Goal: Transaction & Acquisition: Purchase product/service

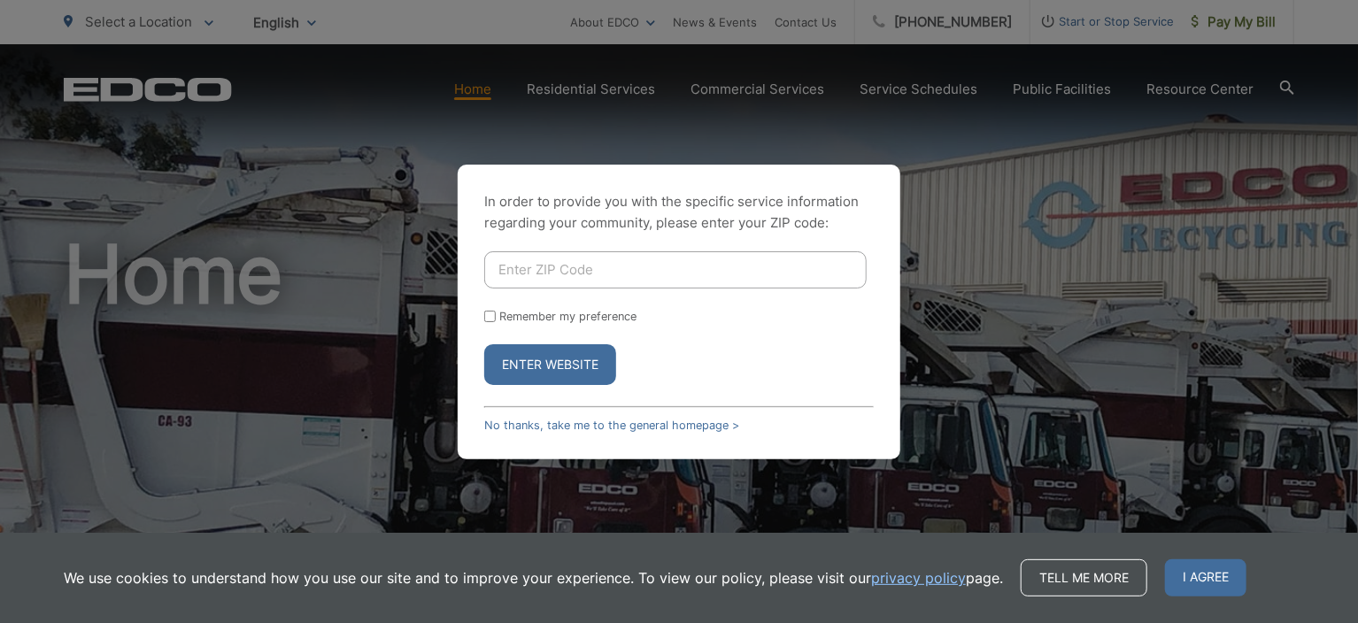
click at [578, 261] on input "Enter ZIP Code" at bounding box center [675, 269] width 382 height 37
type input "92081"
click at [573, 359] on button "Enter Website" at bounding box center [550, 364] width 132 height 41
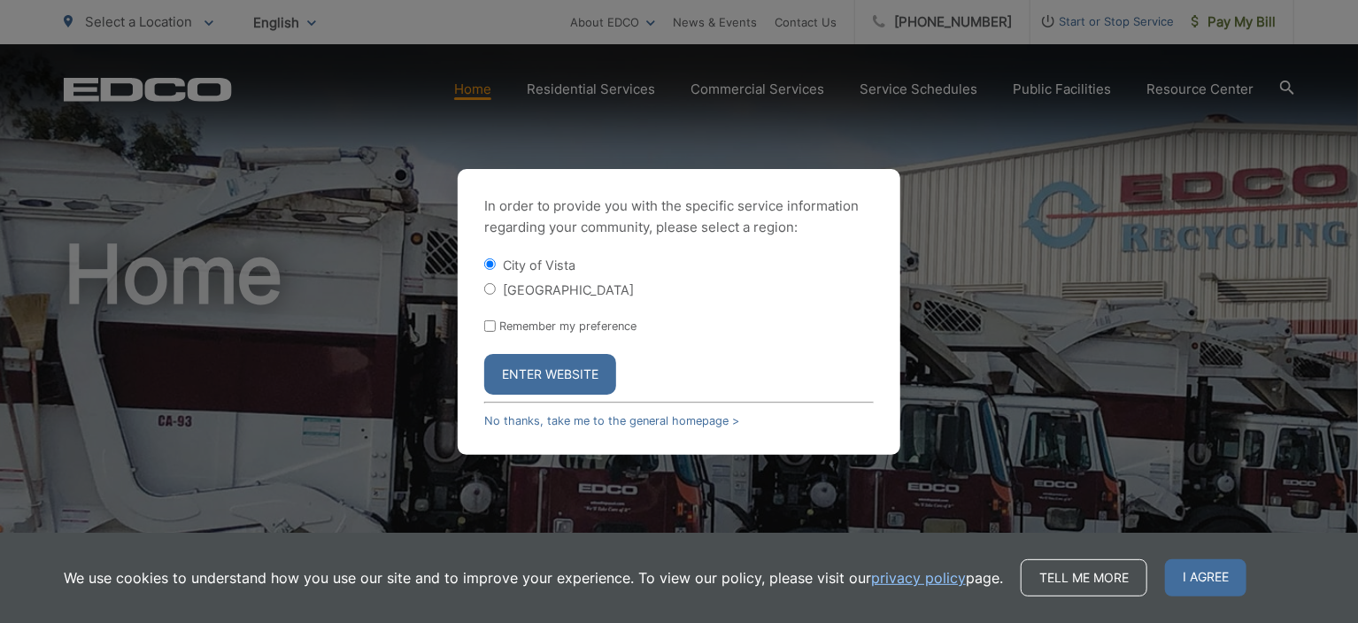
click at [573, 359] on button "Enter Website" at bounding box center [550, 374] width 132 height 41
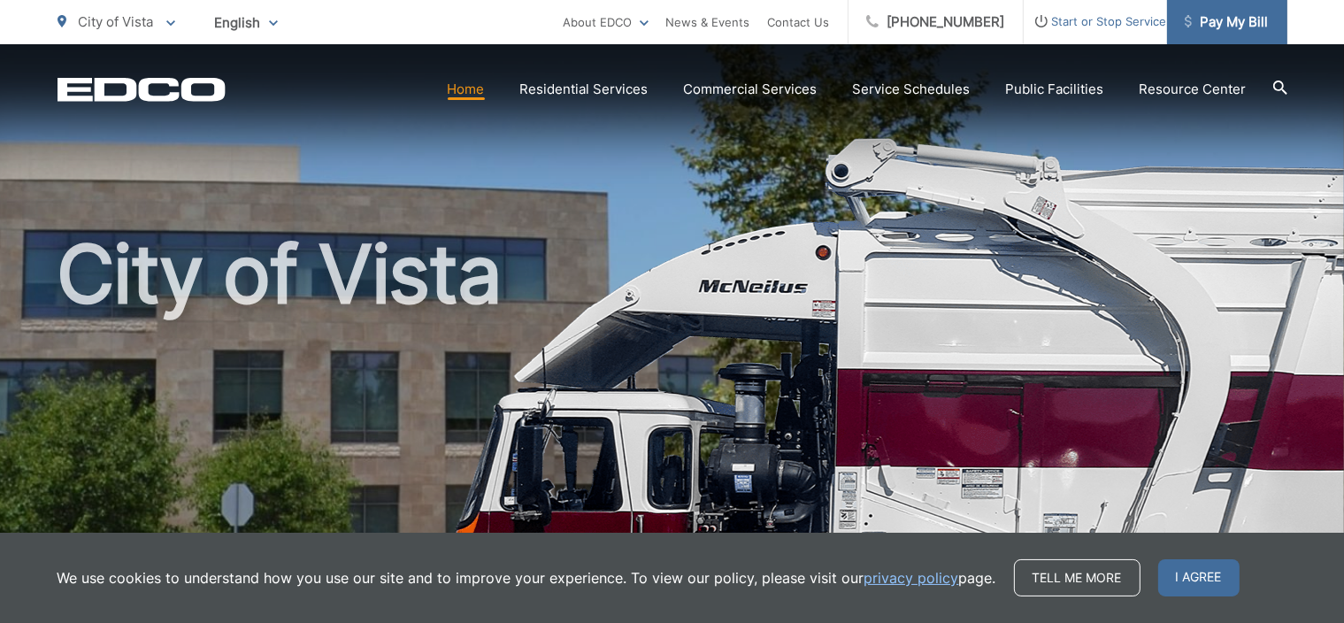
click at [1231, 20] on span "Pay My Bill" at bounding box center [1227, 22] width 84 height 21
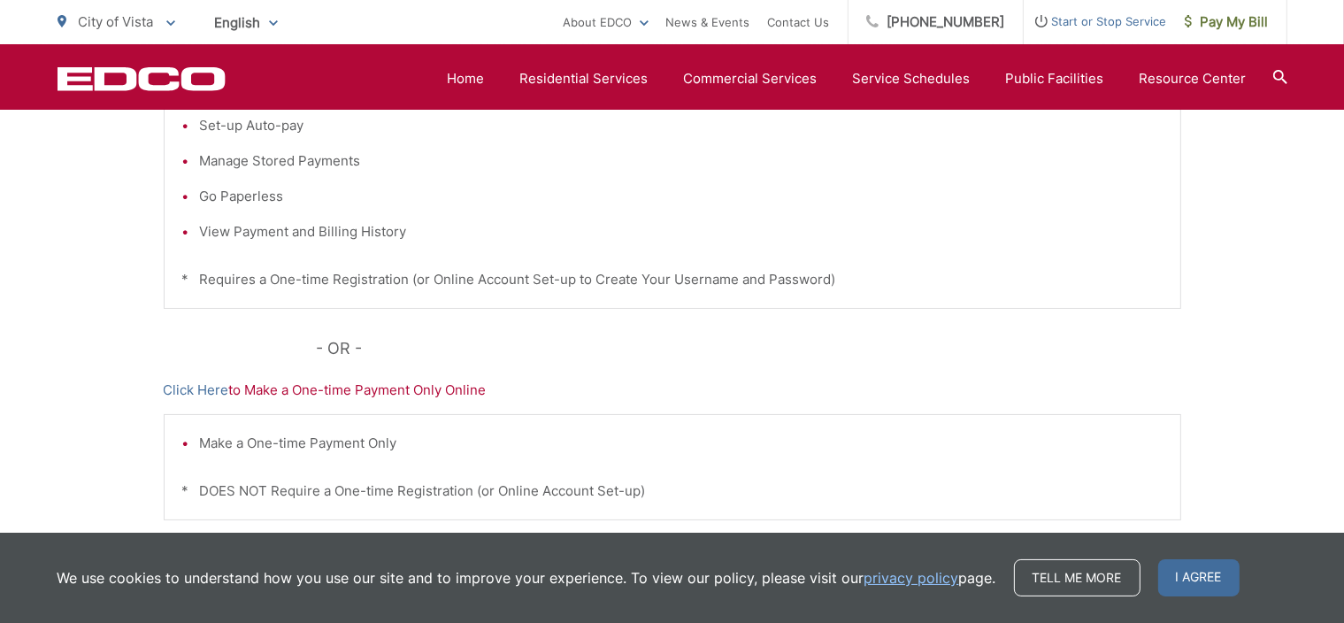
scroll to position [496, 0]
click at [205, 389] on link "Click Here" at bounding box center [196, 390] width 65 height 21
